Goal: Task Accomplishment & Management: Complete application form

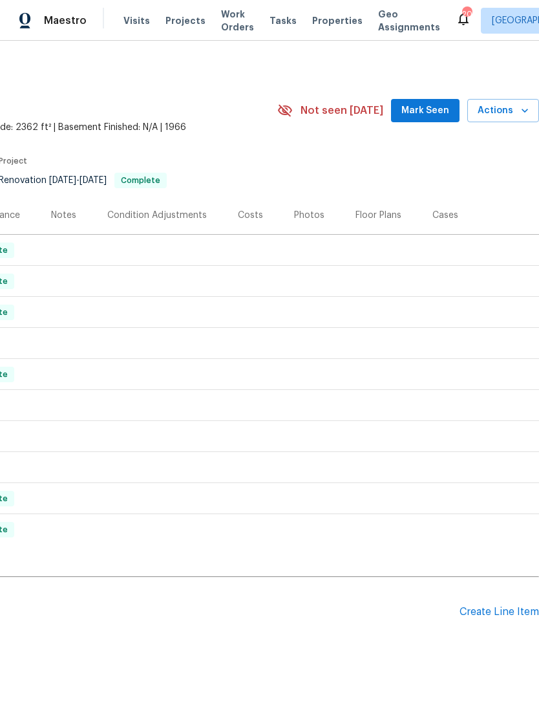
scroll to position [0, 191]
click at [499, 611] on div "Create Line Item" at bounding box center [500, 612] width 80 height 12
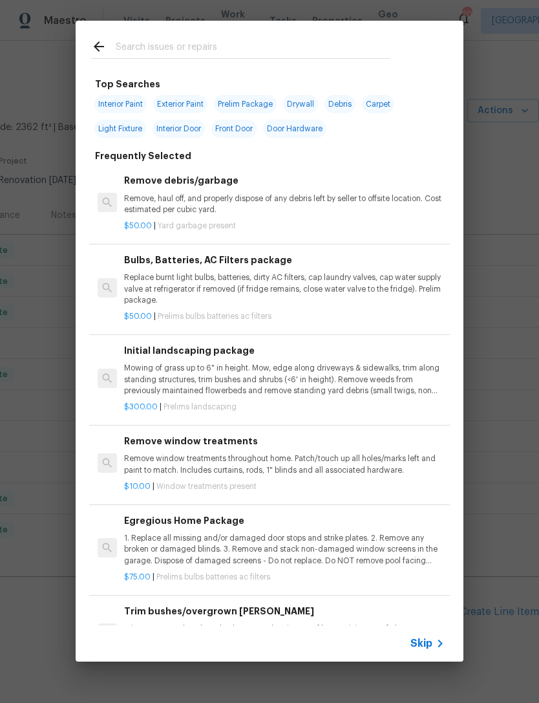
click at [444, 641] on icon at bounding box center [441, 644] width 16 height 16
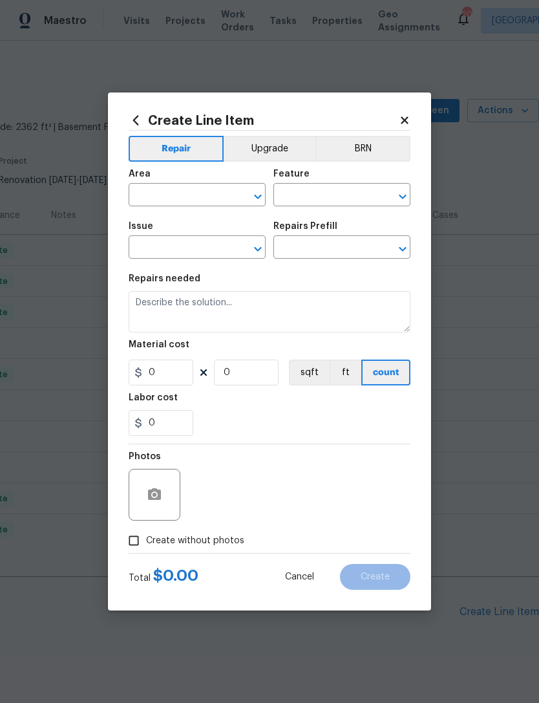
click at [194, 196] on input "text" at bounding box center [179, 196] width 101 height 20
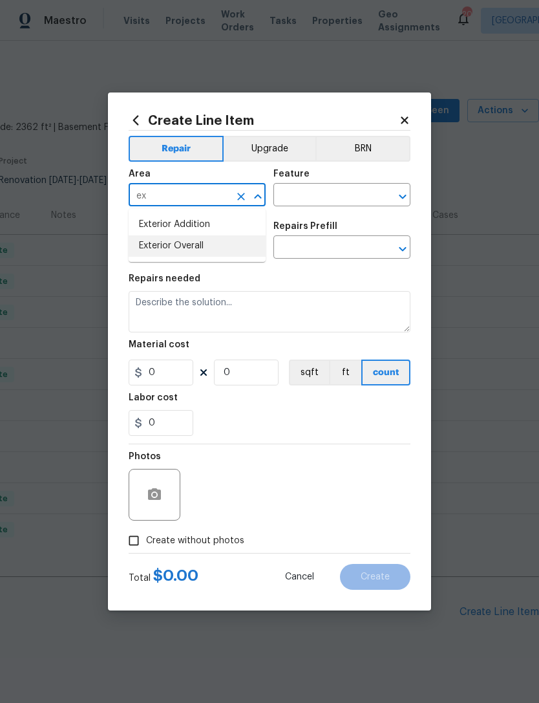
click at [202, 246] on li "Exterior Overall" at bounding box center [197, 245] width 137 height 21
type input "Exterior Overall"
click at [333, 197] on input "text" at bounding box center [324, 196] width 101 height 20
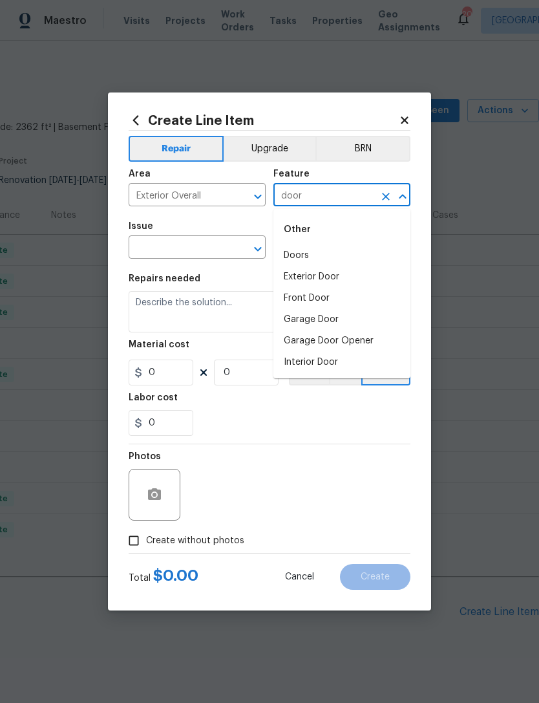
click at [334, 274] on li "Exterior Door" at bounding box center [342, 276] width 137 height 21
type input "Exterior Door"
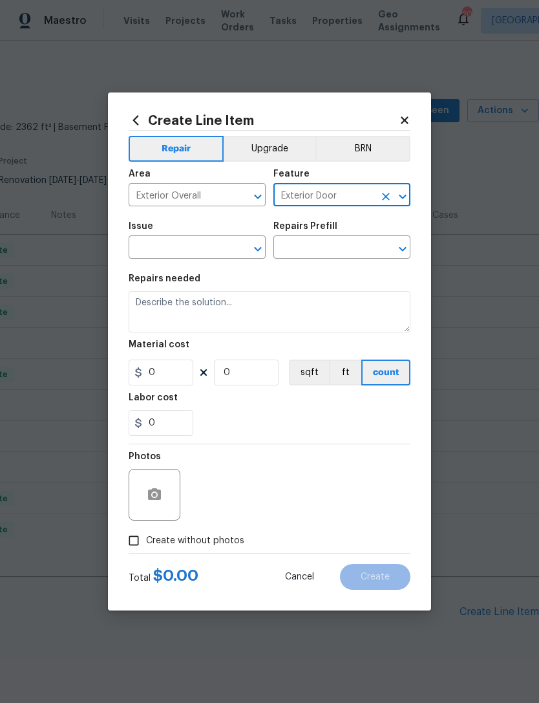
click at [334, 274] on section "Repairs needed Material cost 0 0 sqft ft count Labor cost 0" at bounding box center [270, 354] width 282 height 177
click at [198, 249] on input "text" at bounding box center [179, 249] width 101 height 20
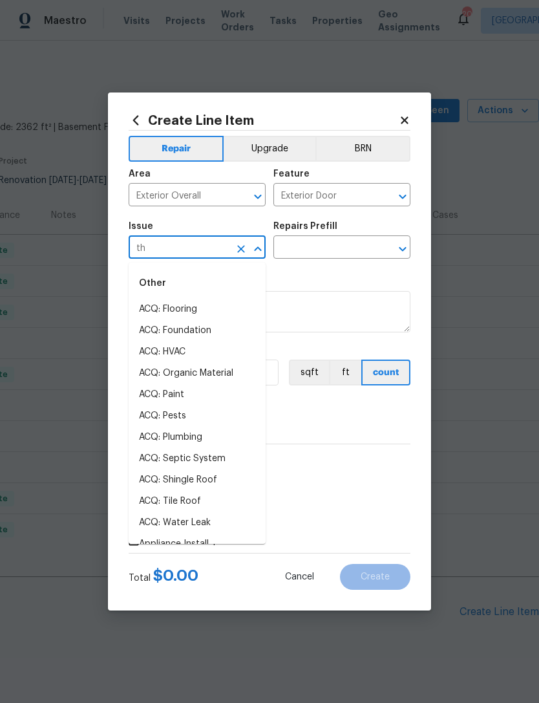
type input "t"
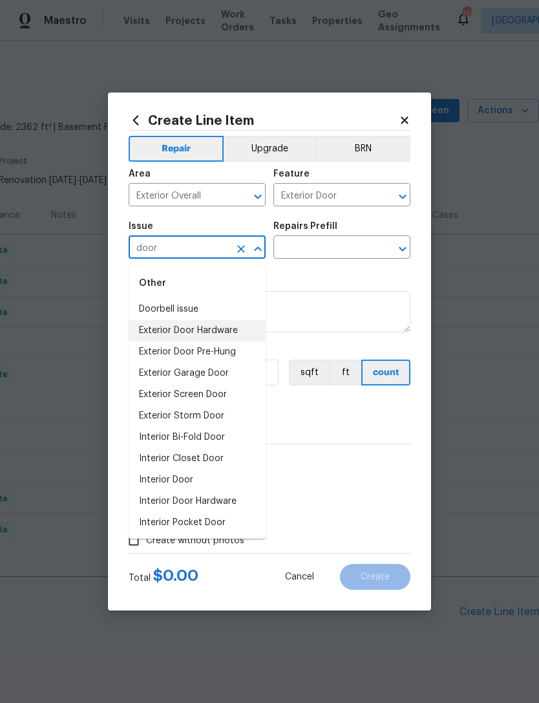
click at [233, 325] on li "Exterior Door Hardware" at bounding box center [197, 330] width 137 height 21
type input "Exterior Door Hardware"
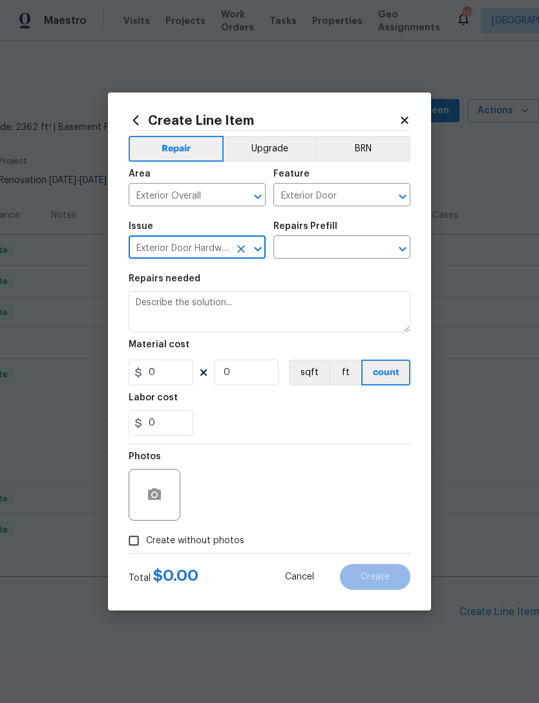
click at [338, 239] on input "text" at bounding box center [324, 249] width 101 height 20
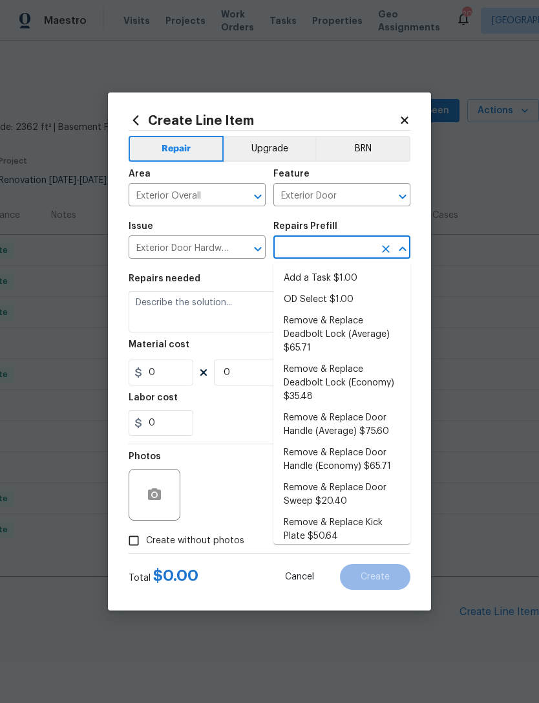
click at [343, 278] on li "Add a Task $1.00" at bounding box center [342, 278] width 137 height 21
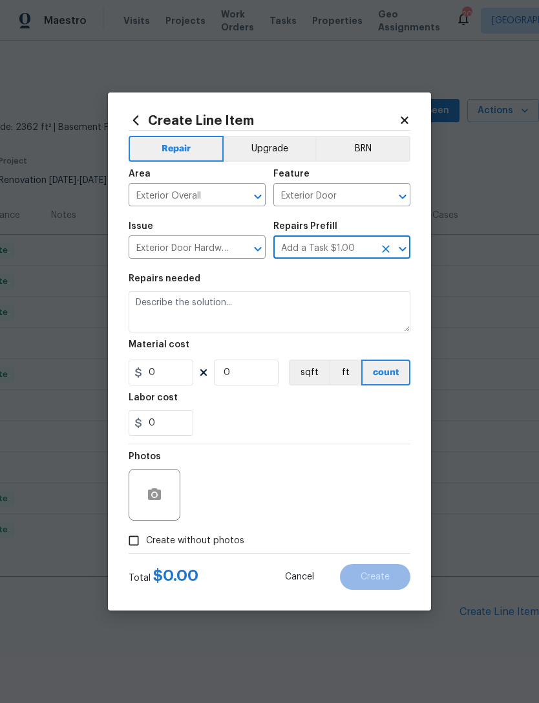
type input "Add a Task $1.00"
type input "Interior Door"
type textarea "HPM to detail"
type input "1"
type input "Add a Task $1.00"
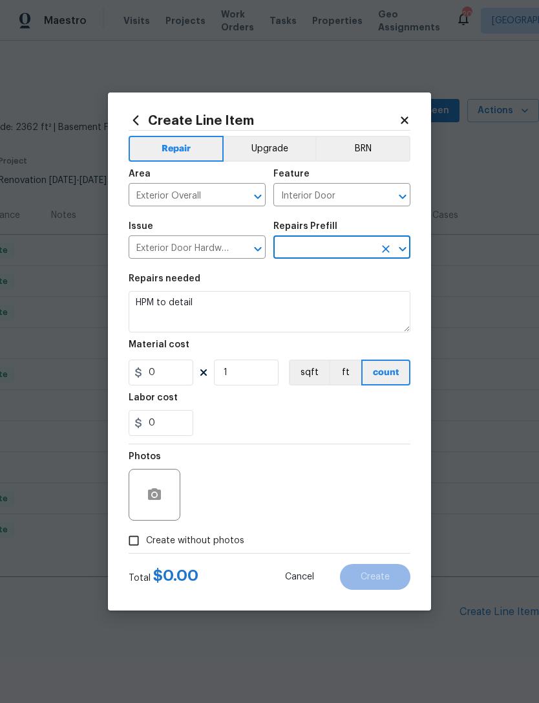
type input "1"
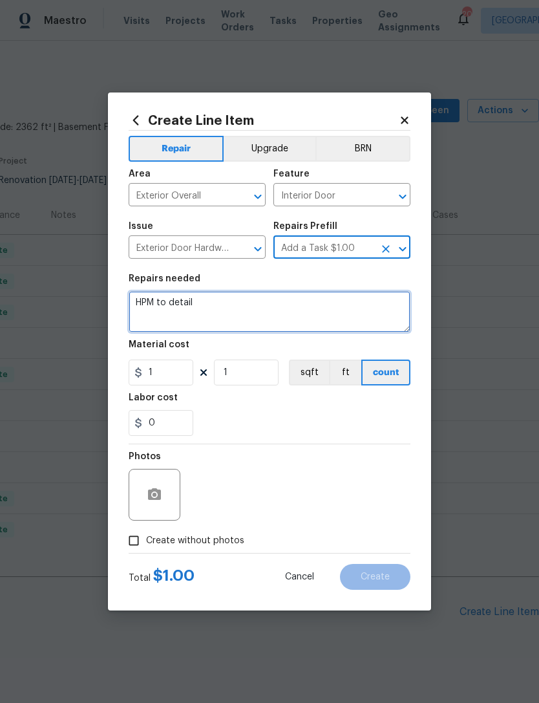
click at [242, 307] on textarea "HPM to detail" at bounding box center [270, 311] width 282 height 41
type textarea "H"
type textarea "T"
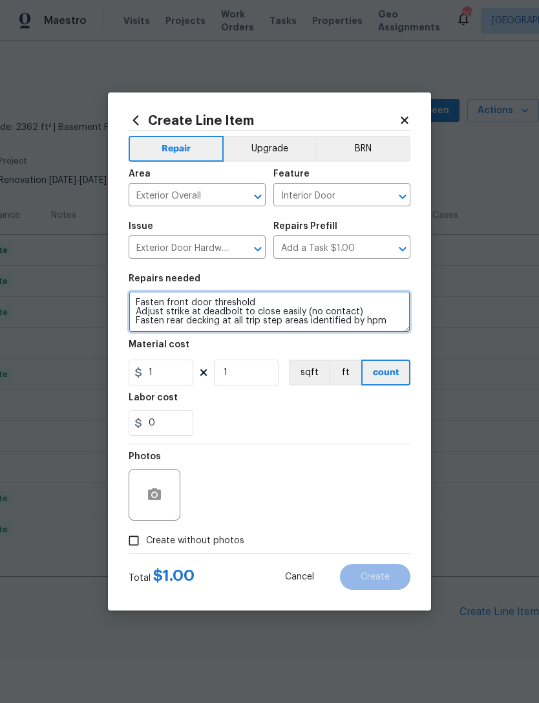
type textarea "Fasten front door threshold Adjust strike at deadbolt to close easily (no conta…"
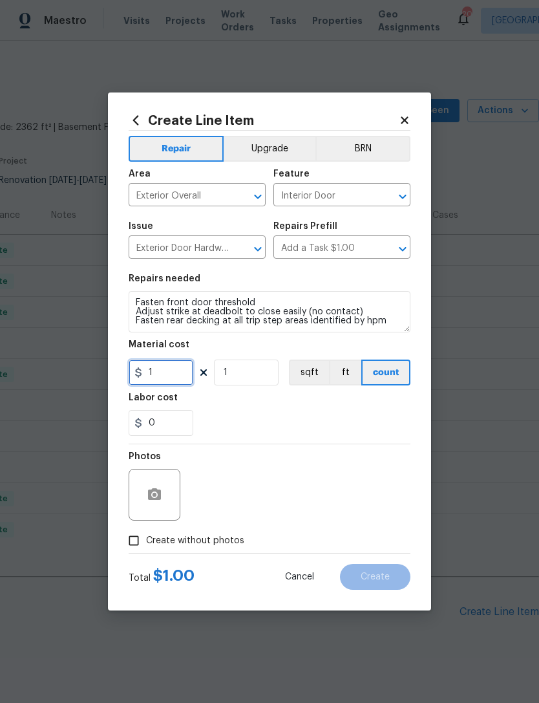
click at [175, 363] on input "1" at bounding box center [161, 373] width 65 height 26
click at [182, 371] on input "1" at bounding box center [161, 373] width 65 height 26
type input "0"
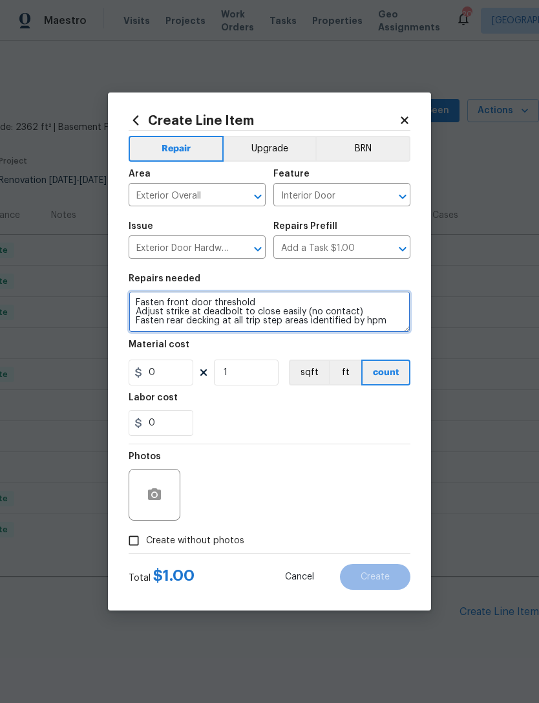
click at [278, 299] on textarea "Fasten front door threshold Adjust strike at deadbolt to close easily (no conta…" at bounding box center [270, 311] width 282 height 41
type textarea "Fasten front door threshold tapcon as needed Adjust strike at deadbolt to close…"
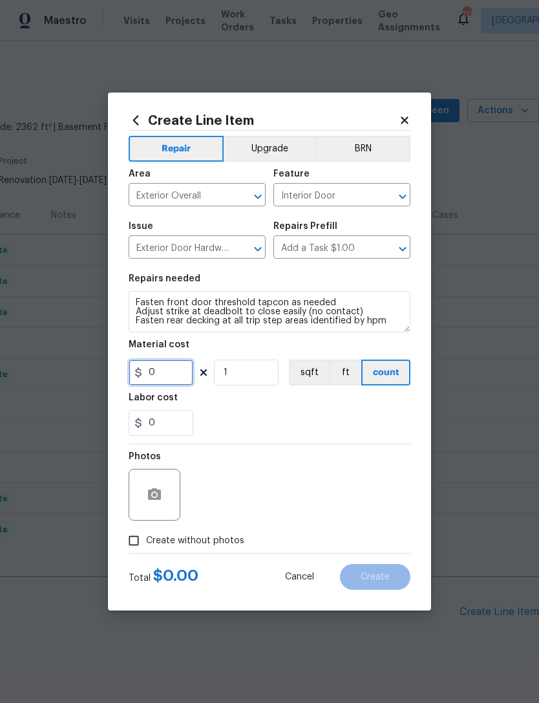
click at [173, 378] on input "0" at bounding box center [161, 373] width 65 height 26
type input "475"
click at [375, 430] on div "0" at bounding box center [270, 423] width 282 height 26
click at [154, 496] on circle "button" at bounding box center [155, 495] width 4 height 4
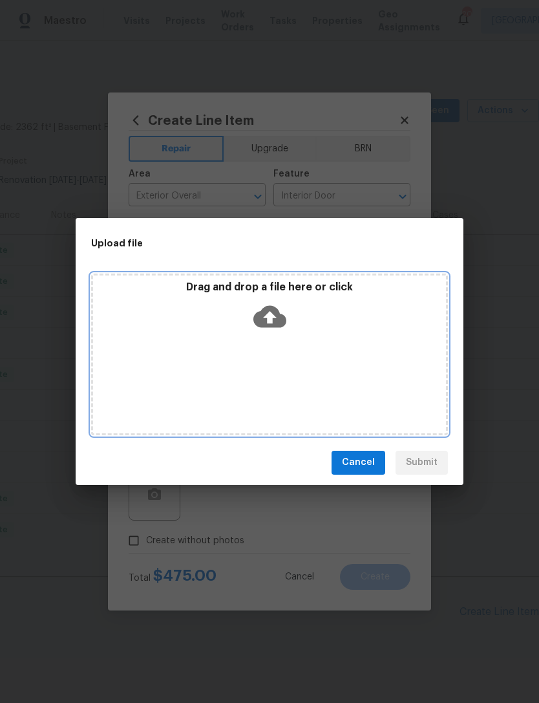
click at [268, 307] on icon at bounding box center [270, 316] width 33 height 22
